Goal: Information Seeking & Learning: Learn about a topic

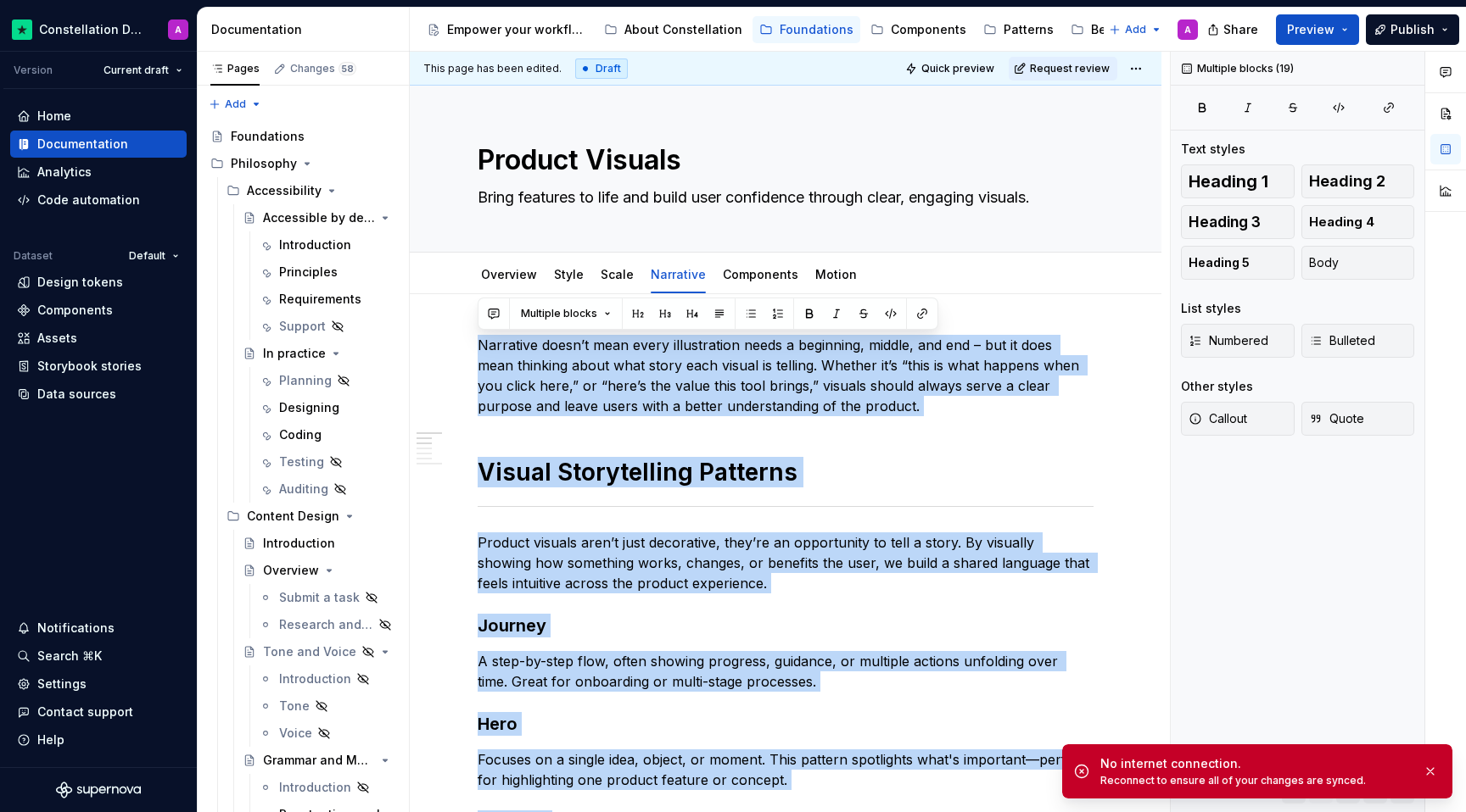
type textarea "*"
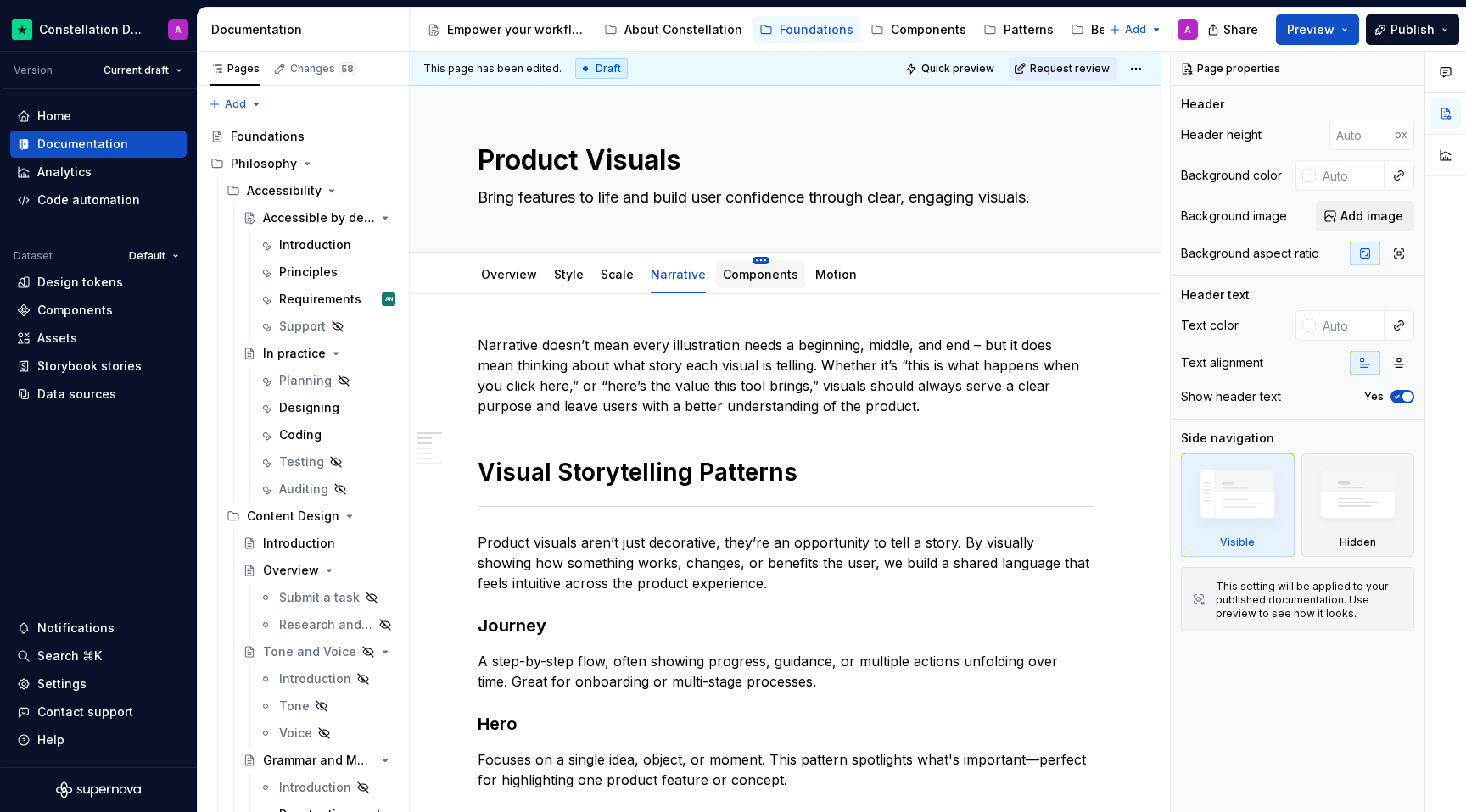
click at [757, 258] on html "Constellation Design System A Version Current draft Home Documentation Analytic…" at bounding box center [733, 406] width 1466 height 812
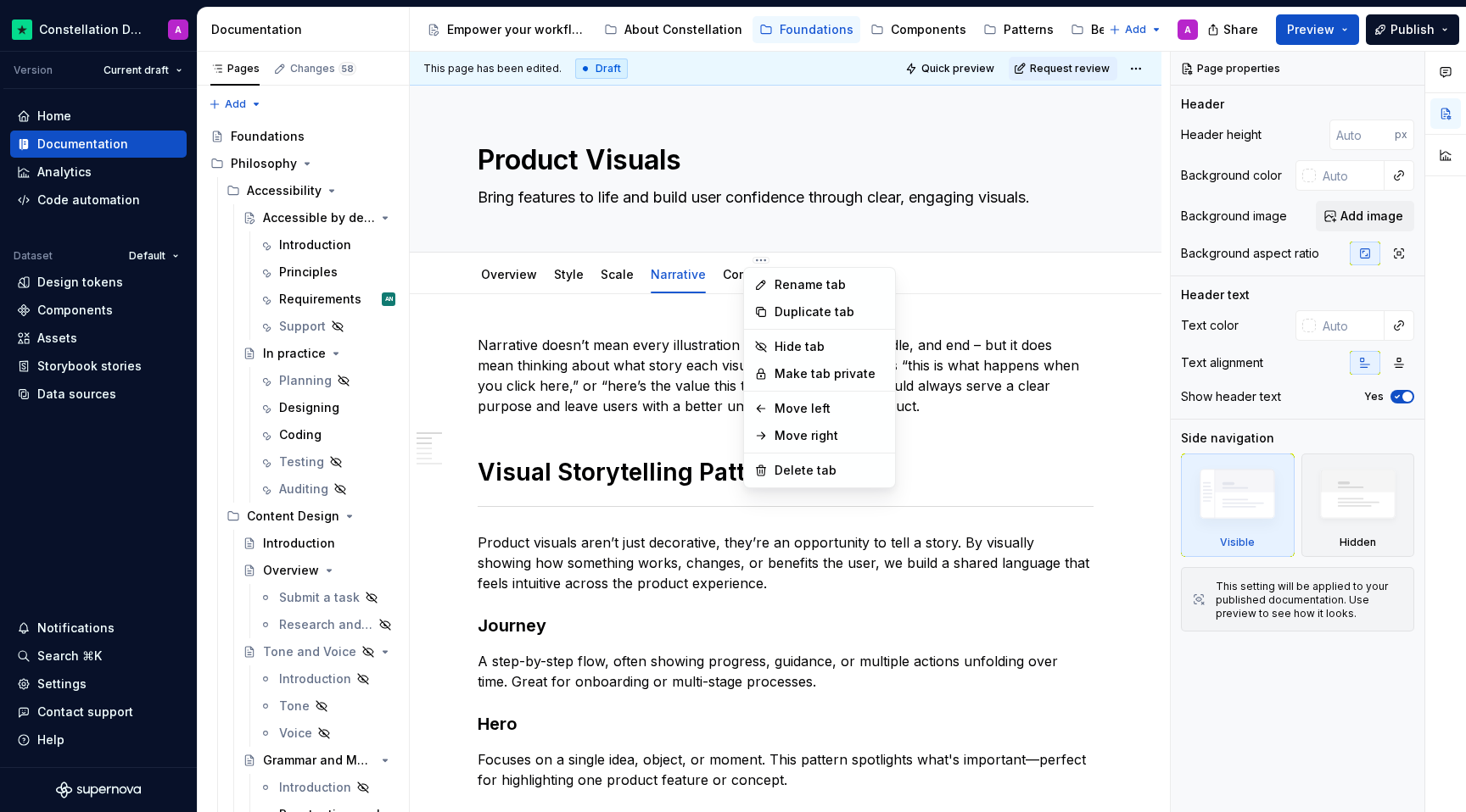
click at [713, 284] on html "Constellation Design System A Version Current draft Home Documentation Analytic…" at bounding box center [733, 406] width 1466 height 812
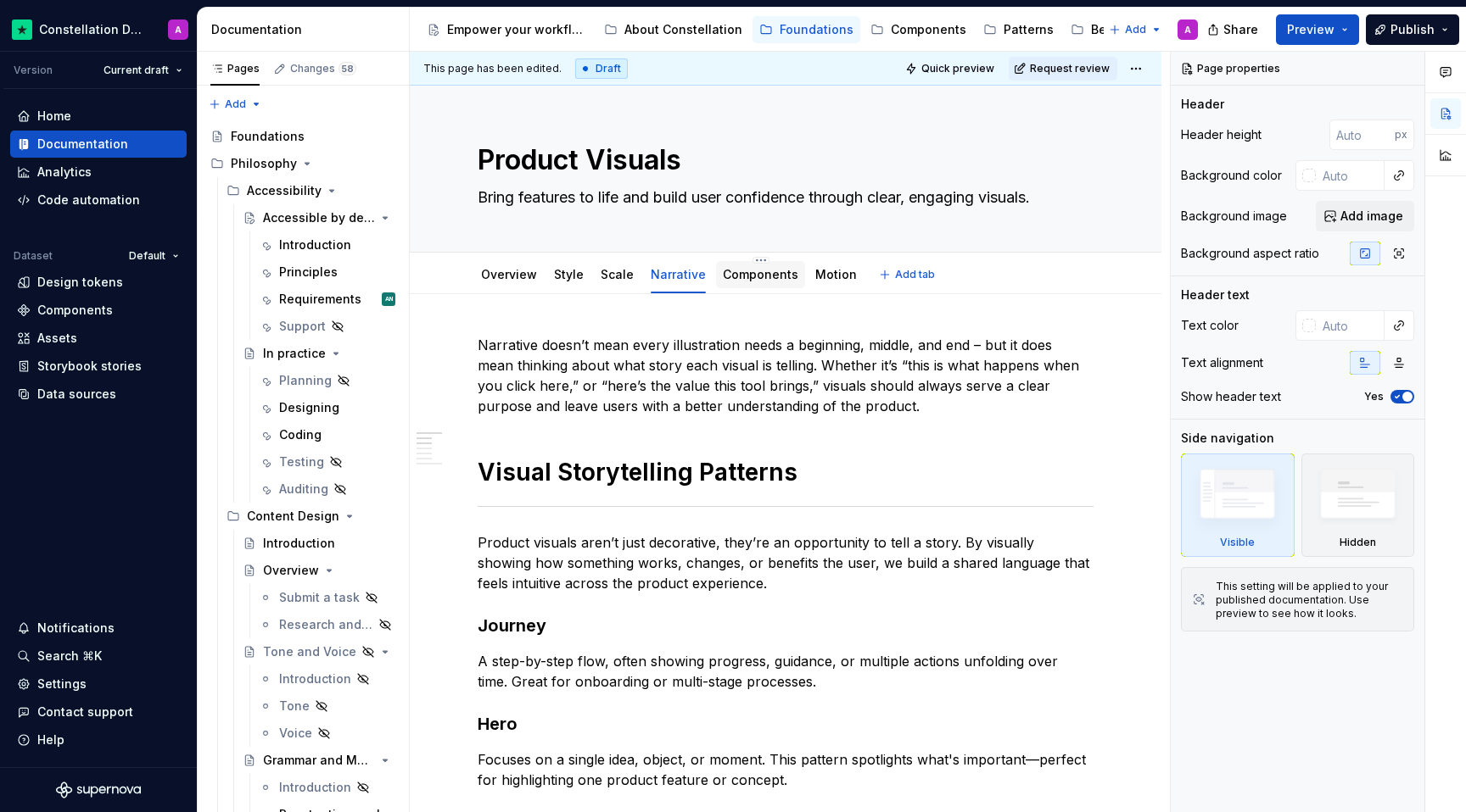
click at [726, 276] on link "Components" at bounding box center [760, 273] width 75 height 14
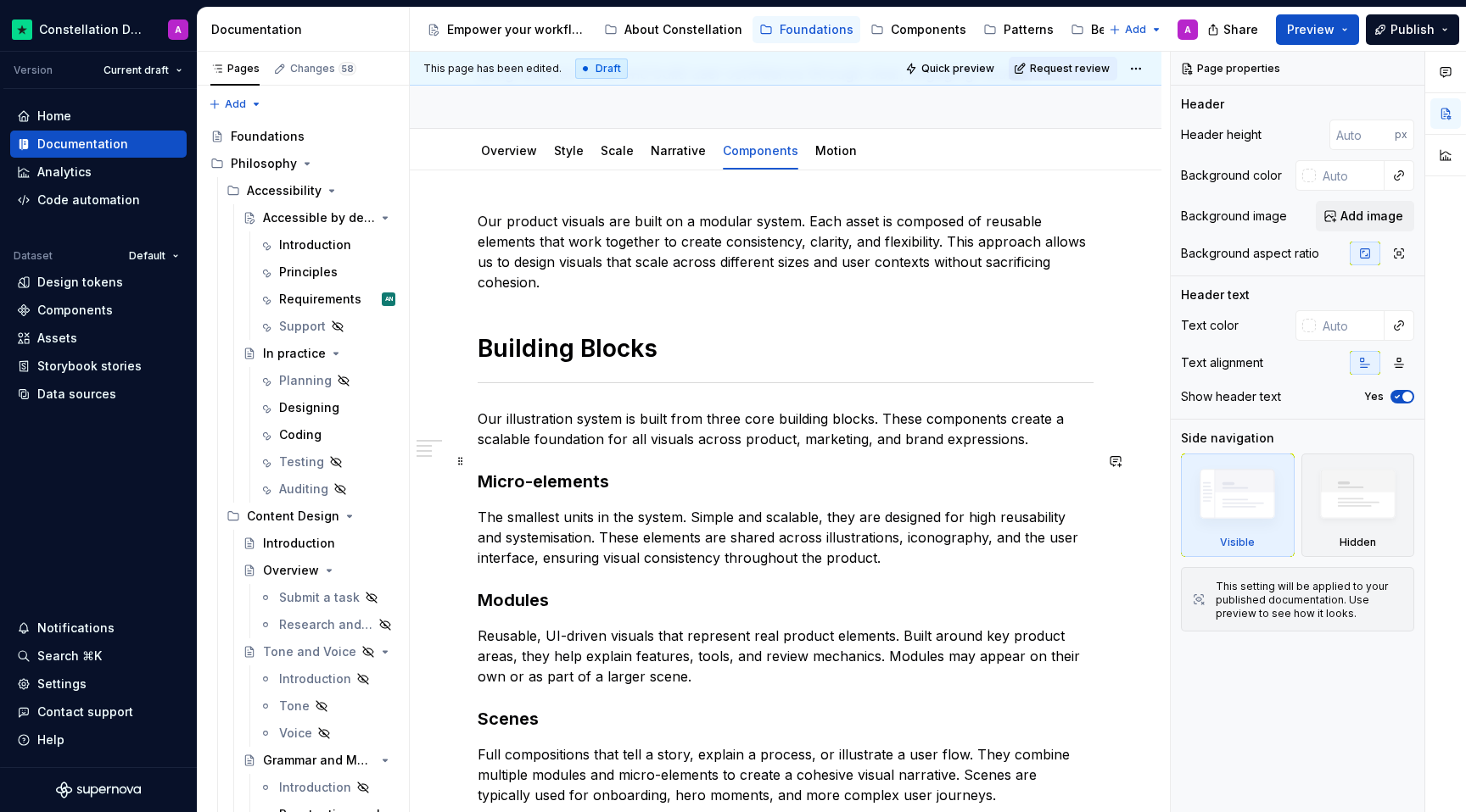
scroll to position [207, 0]
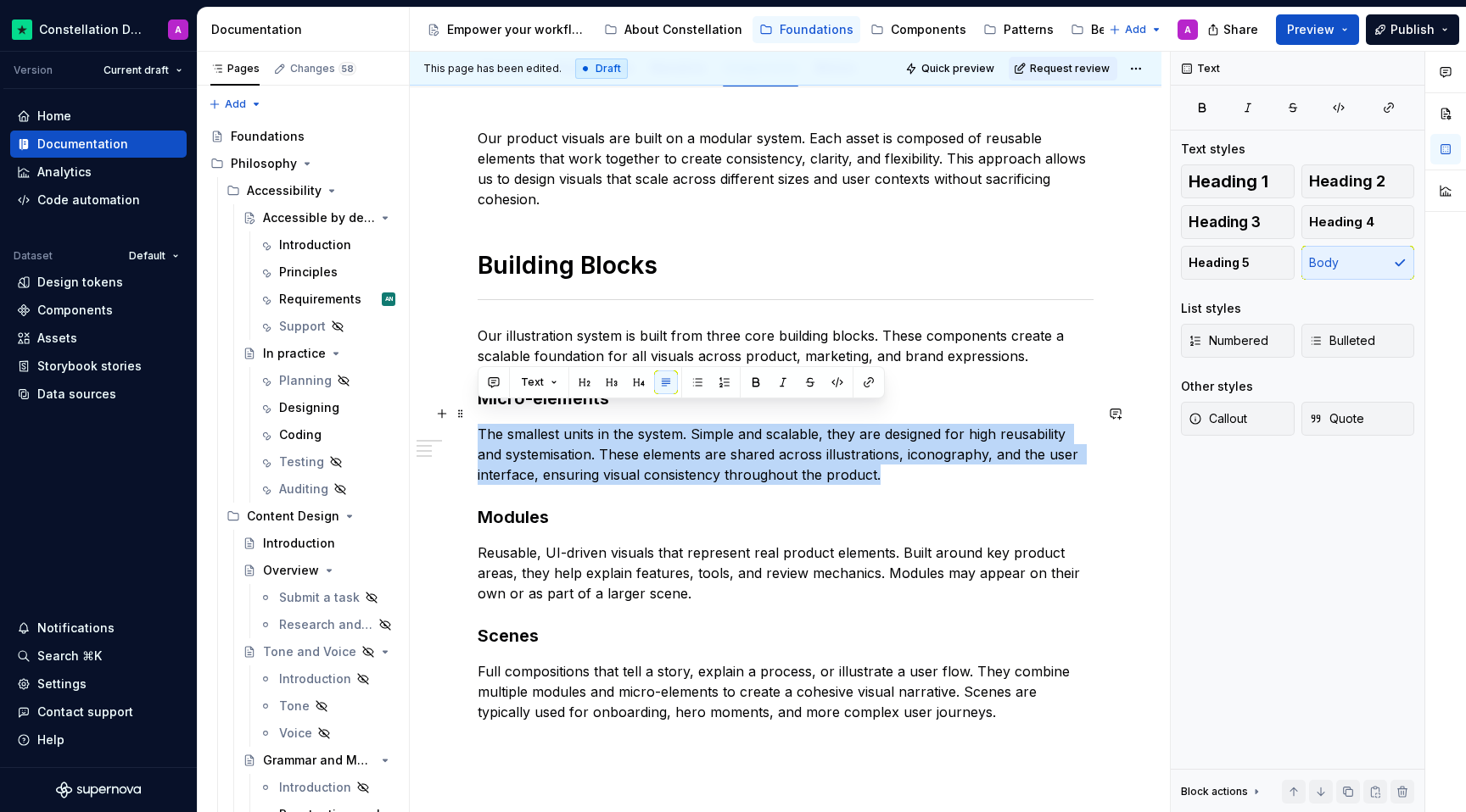
drag, startPoint x: 891, startPoint y: 458, endPoint x: 478, endPoint y: 414, distance: 415.3
click at [478, 424] on p "The smallest units in the system. Simple and scalable, they are designed for hi…" at bounding box center [785, 454] width 616 height 61
copy p "The smallest units in the system. Simple and scalable, they are designed for hi…"
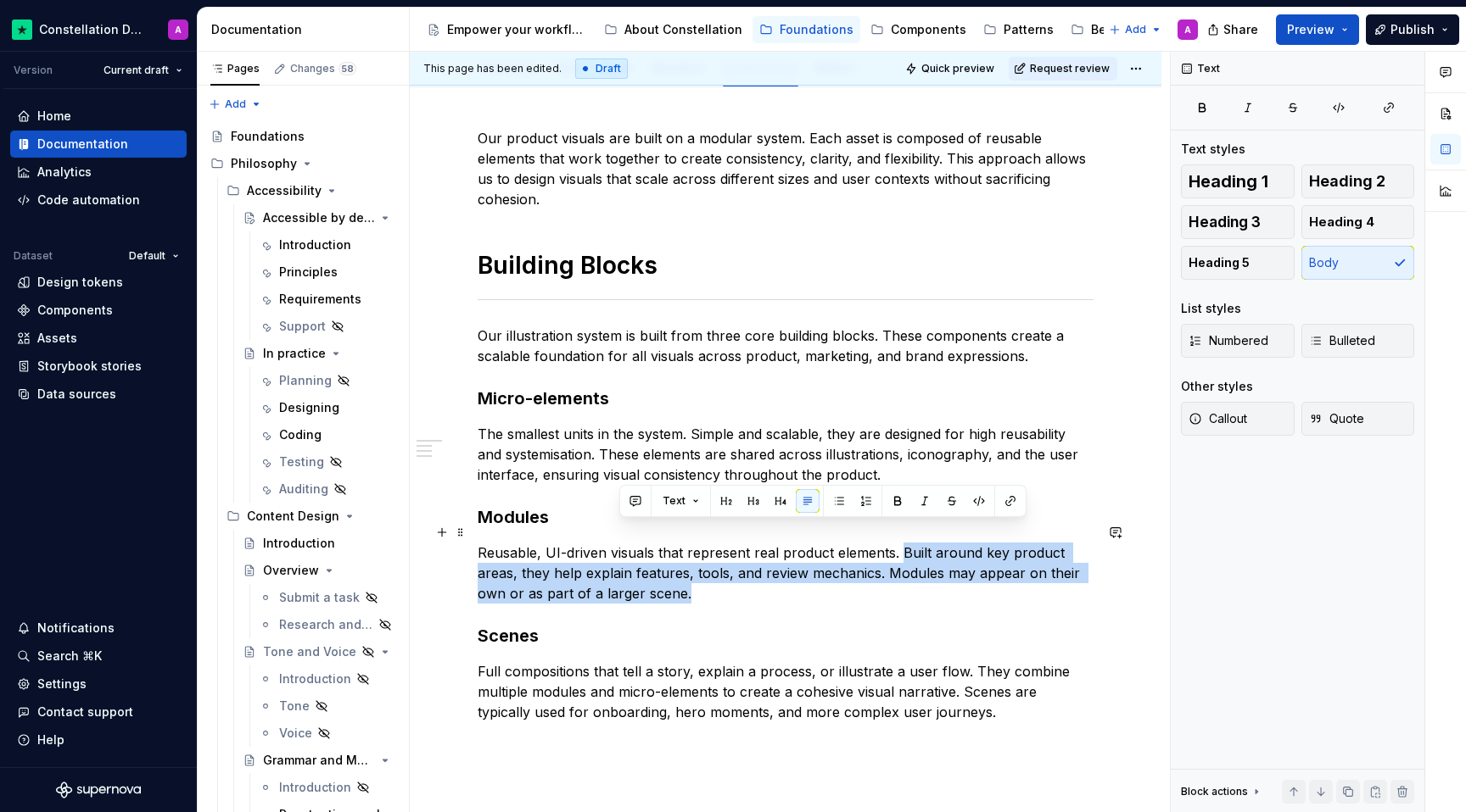
drag, startPoint x: 842, startPoint y: 571, endPoint x: 898, endPoint y: 529, distance: 70.0
click at [898, 543] on p "Reusable, UI-driven visuals that represent real product elements. Built around …" at bounding box center [785, 573] width 616 height 61
copy p "Built around key product areas, they help explain features, tools, and review m…"
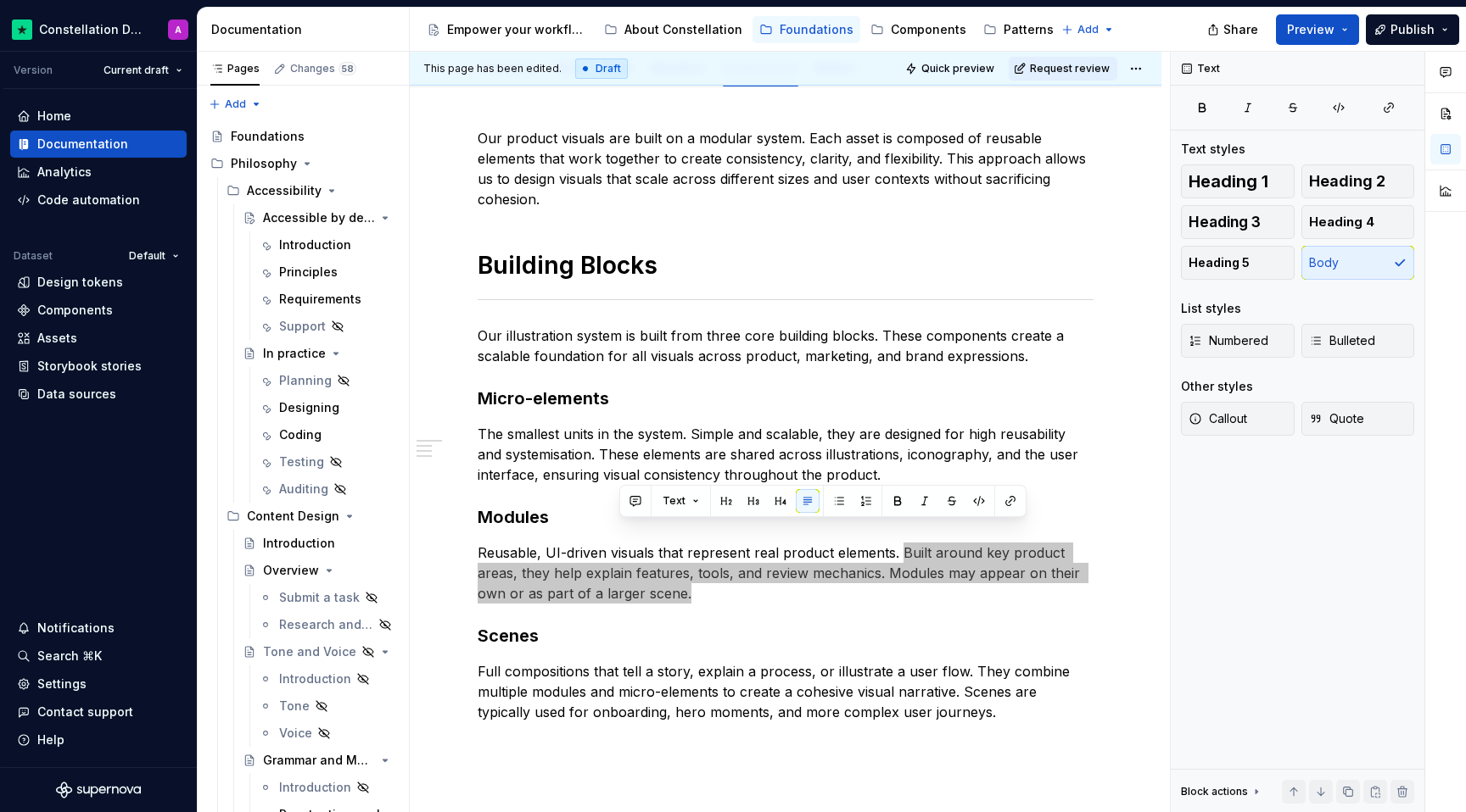
type textarea "*"
